Goal: Task Accomplishment & Management: Use online tool/utility

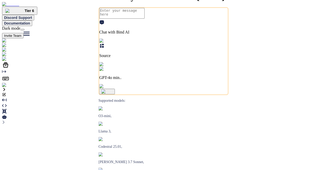
click at [6, 87] on img at bounding box center [10, 85] width 17 height 5
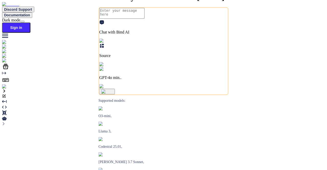
click at [8, 89] on img at bounding box center [9, 86] width 14 height 5
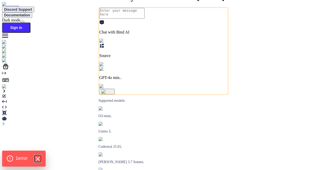
click at [39, 156] on icon "Hide Errors" at bounding box center [37, 158] width 7 height 7
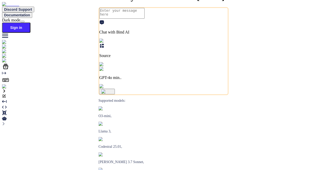
click at [6, 89] on img at bounding box center [9, 86] width 14 height 5
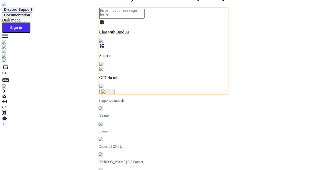
click at [9, 89] on img at bounding box center [9, 86] width 14 height 5
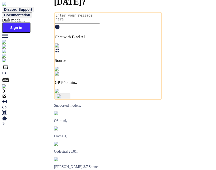
click at [5, 89] on img at bounding box center [9, 86] width 14 height 5
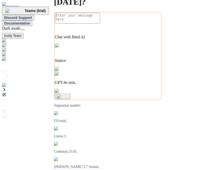
click at [138, 85] on div "GPT-4o min.." at bounding box center [108, 78] width 106 height 13
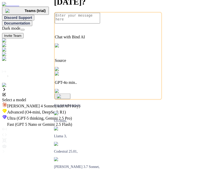
click at [80, 104] on span "[PERSON_NAME] 4 Sonnet (Add API Key)" at bounding box center [43, 106] width 73 height 4
type textarea "x"
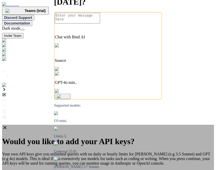
paste input "sk-ant-api03-PCHGajl9SeFAHwzQqkT-4MnoxLua8LiAvd3ccfVMpbmmsYuA7clEXFKe0TozrjTd_i…"
type input "sk-ant-api03-PCHGajl9SeFAHwzQqkT-4MnoxLua8LiAvd3ccfVMpbmmsYuA7clEXFKe0TozrjTd_i…"
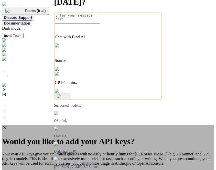
scroll to position [0, 0]
drag, startPoint x: 40, startPoint y: 49, endPoint x: 76, endPoint y: 50, distance: 35.8
copy h2 "Claude API Key"
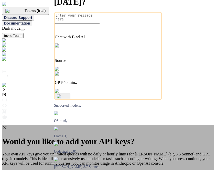
drag, startPoint x: 41, startPoint y: 57, endPoint x: 173, endPoint y: 56, distance: 132.4
copy p "[PERSON_NAME] provides AI models for natural language understanding and generat…"
type textarea "x"
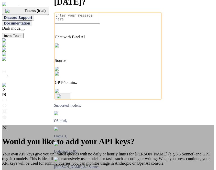
paste input "error"
type input "error"
paste input "sk-ant-api03-PCHGajl9SeFAHwzQqkT-4MnoxLua8LiAvd3ccfVMpbmmsYuA7clEXFKe0TozrjTd_i…"
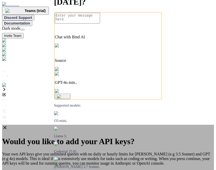
scroll to position [0, 103]
type input "sk-ant-api03-PCHGajl9SeFAHwzQqkT-4MnoxLua8LiAvd3ccfVMpbmmsYuA7clEXFKe0TozrjTd_i…"
type textarea "x"
